Goal: Transaction & Acquisition: Purchase product/service

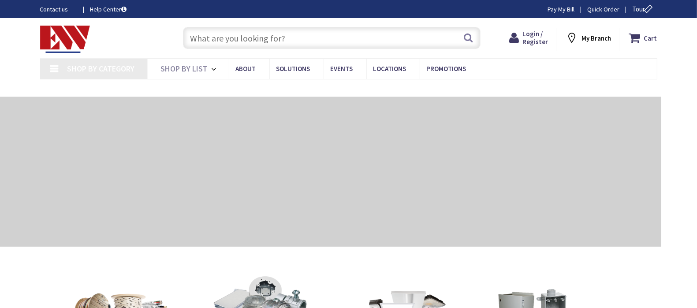
type input "[GEOGRAPHIC_DATA], [GEOGRAPHIC_DATA]"
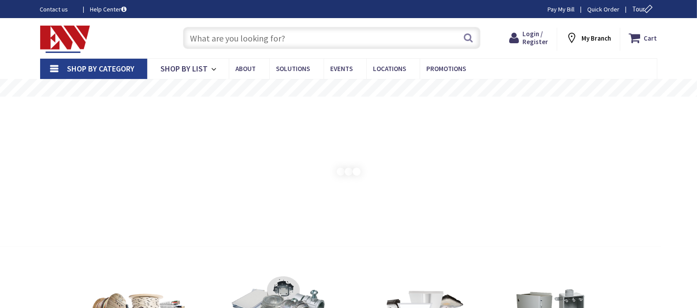
click at [282, 30] on input "text" at bounding box center [331, 38] width 297 height 22
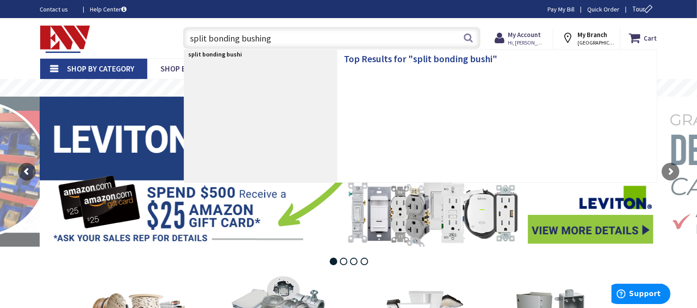
type input "split bonding bushings"
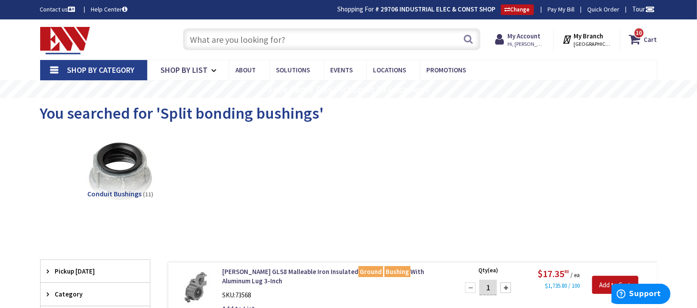
click at [305, 38] on input "text" at bounding box center [331, 39] width 297 height 22
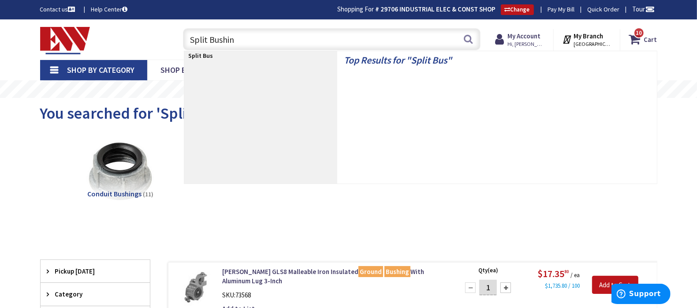
type input "Split Bushing"
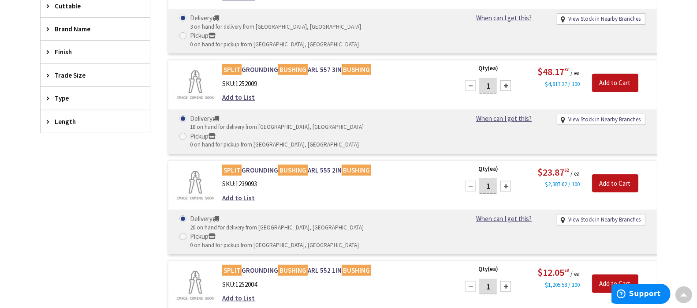
scroll to position [330, 0]
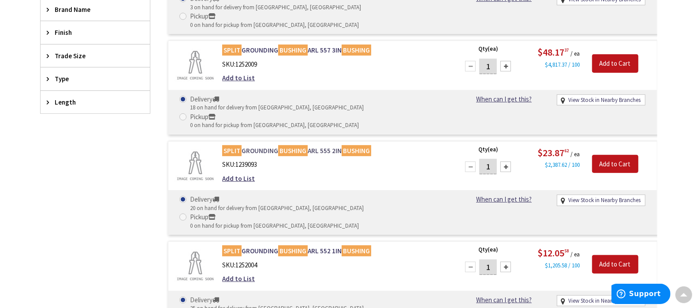
click at [320, 146] on link "SPLIT GROUNDING BUSHING ARL 555 2IN BUSHING" at bounding box center [334, 150] width 224 height 9
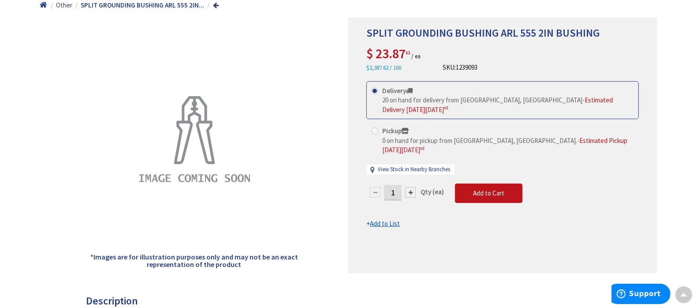
scroll to position [111, 0]
